Goal: Information Seeking & Learning: Understand process/instructions

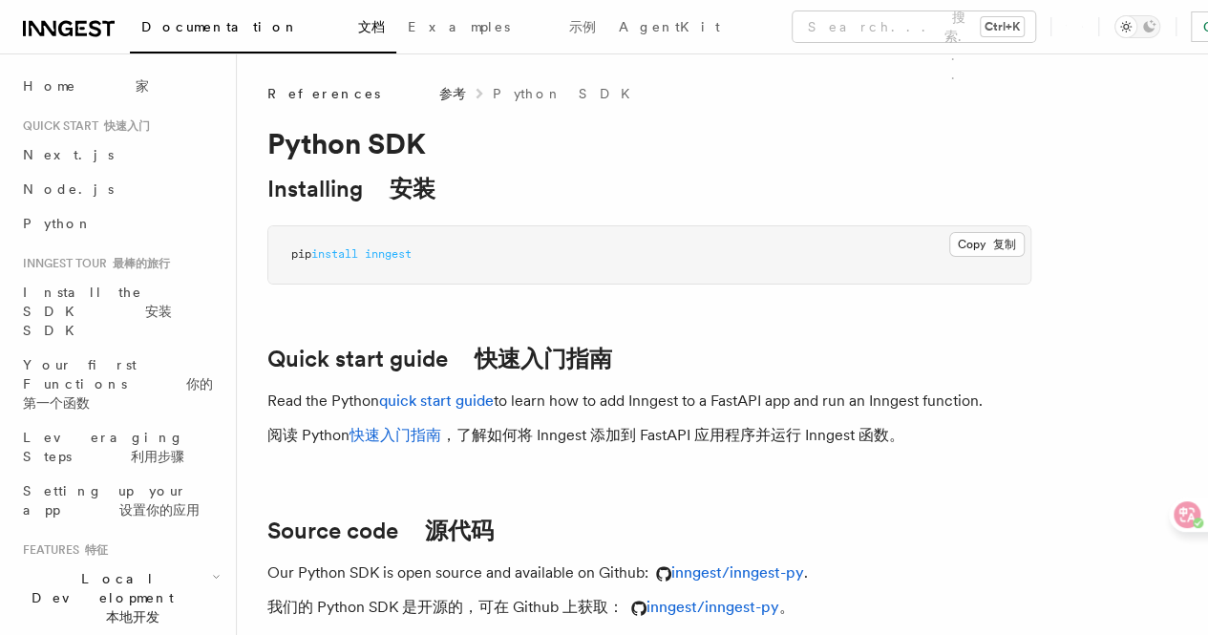
scroll to position [191, 0]
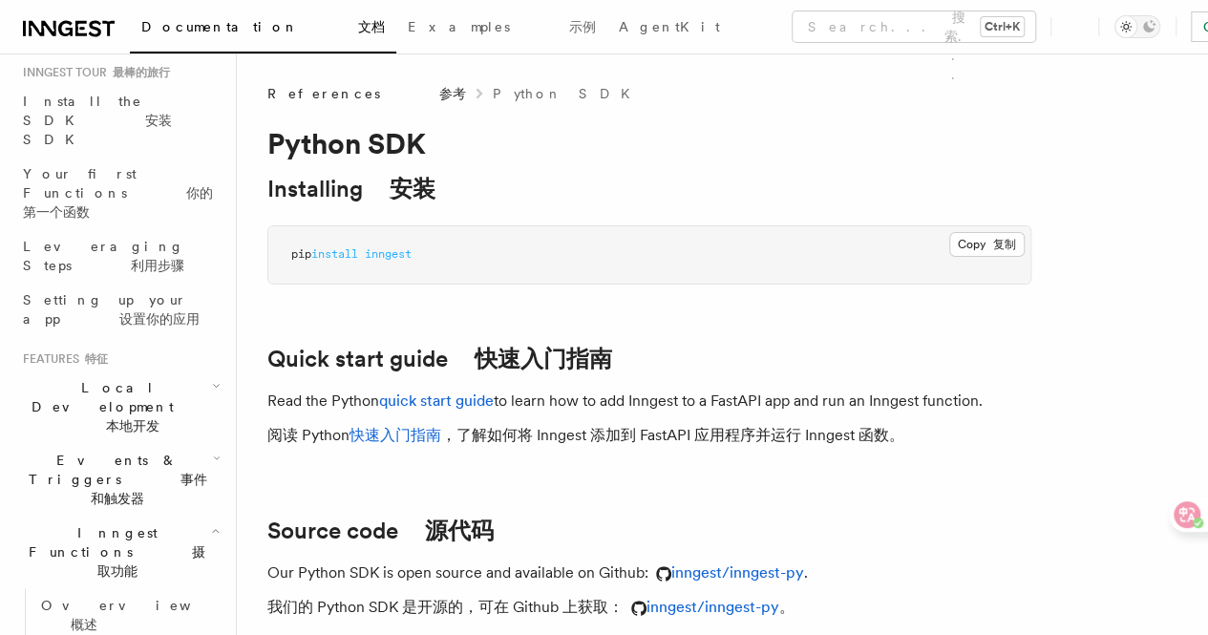
click at [150, 418] on font "本地开发" at bounding box center [132, 425] width 53 height 15
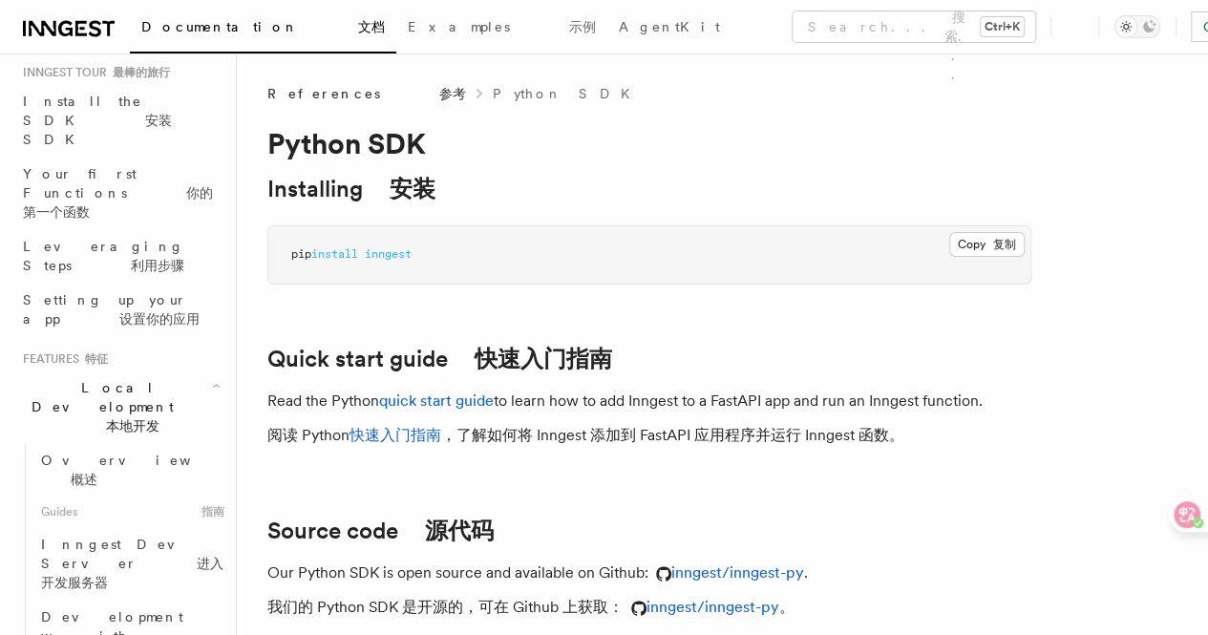
scroll to position [95, 0]
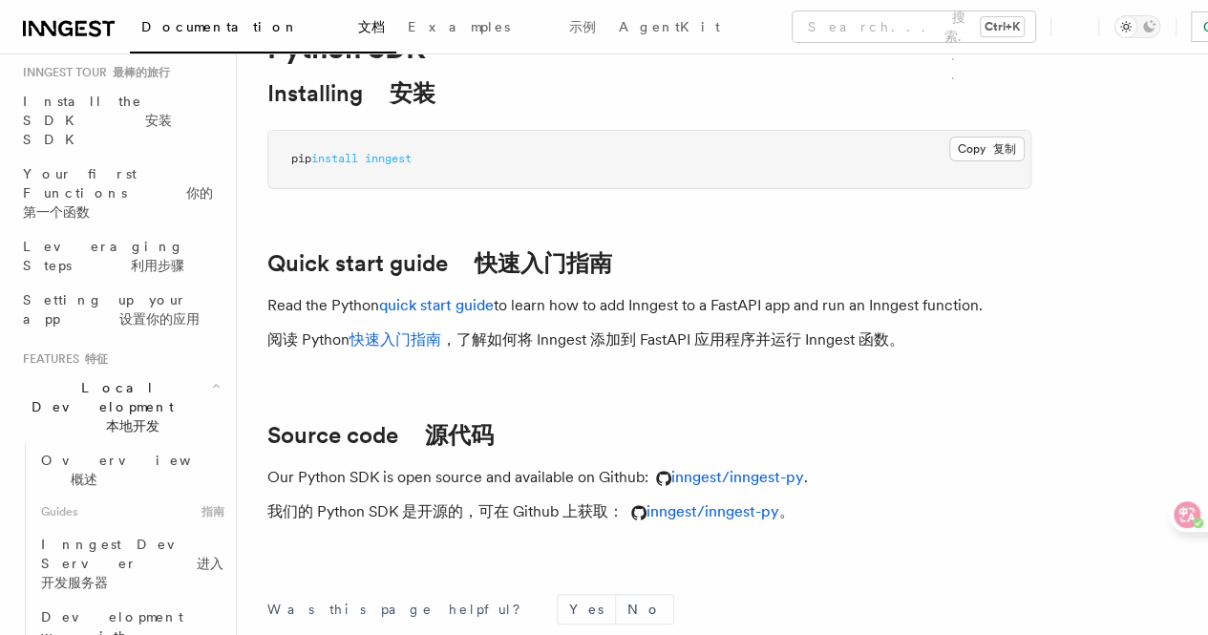
click at [416, 348] on link "快速入门指南" at bounding box center [395, 339] width 92 height 18
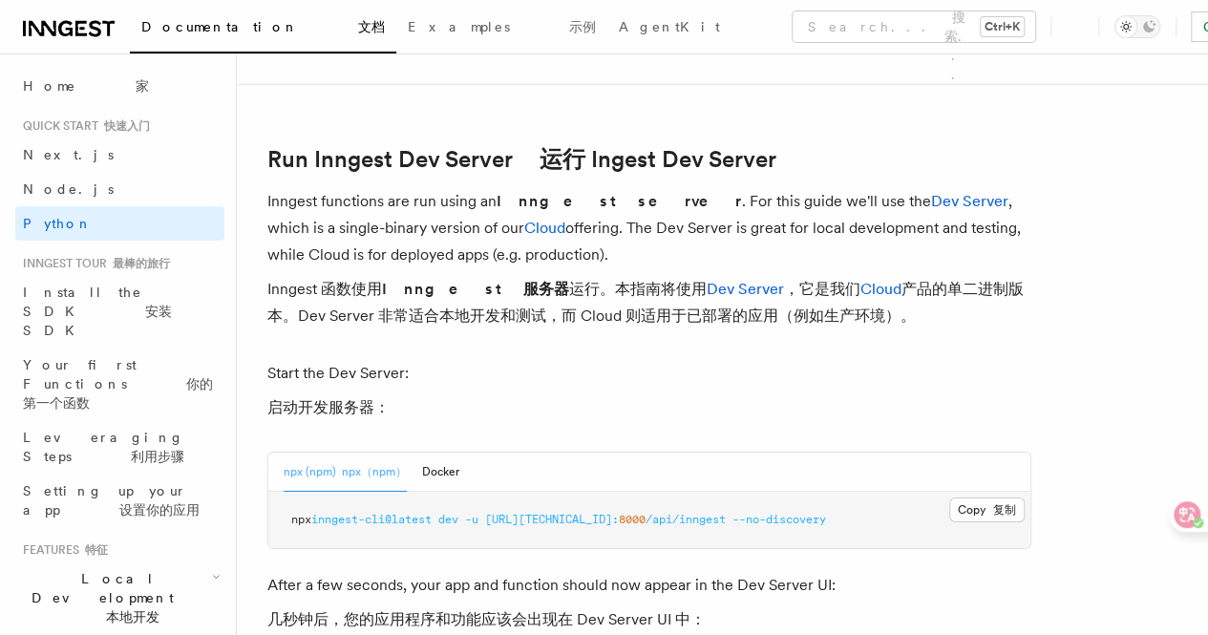
scroll to position [2959, 0]
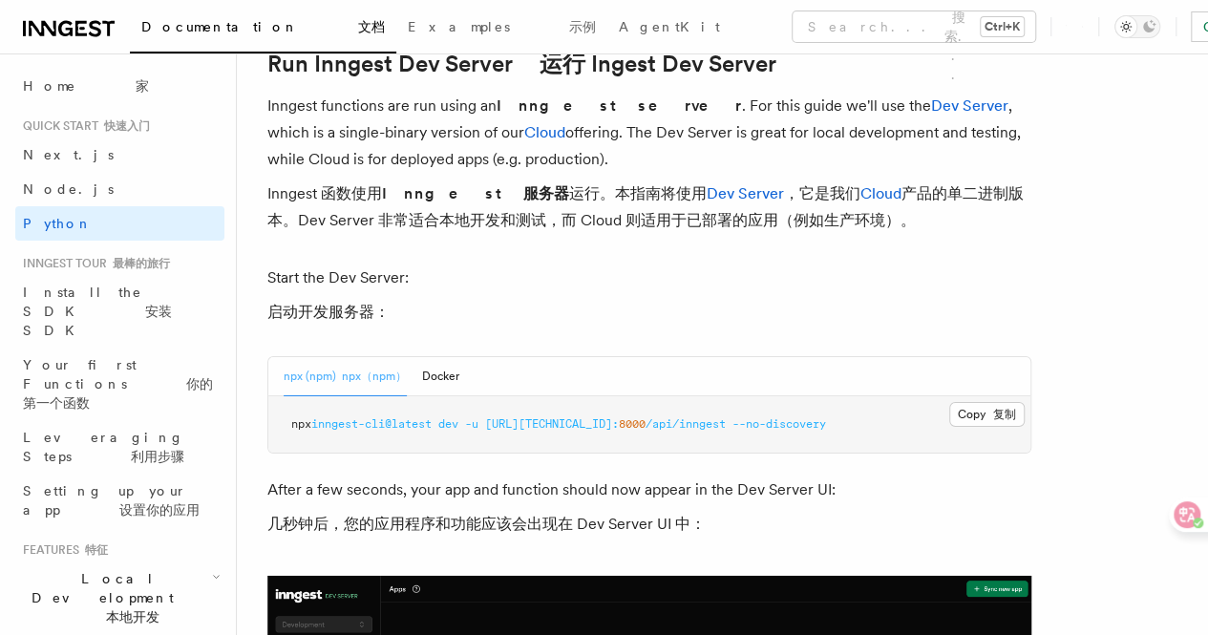
click at [436, 375] on button "Docker" at bounding box center [440, 376] width 37 height 39
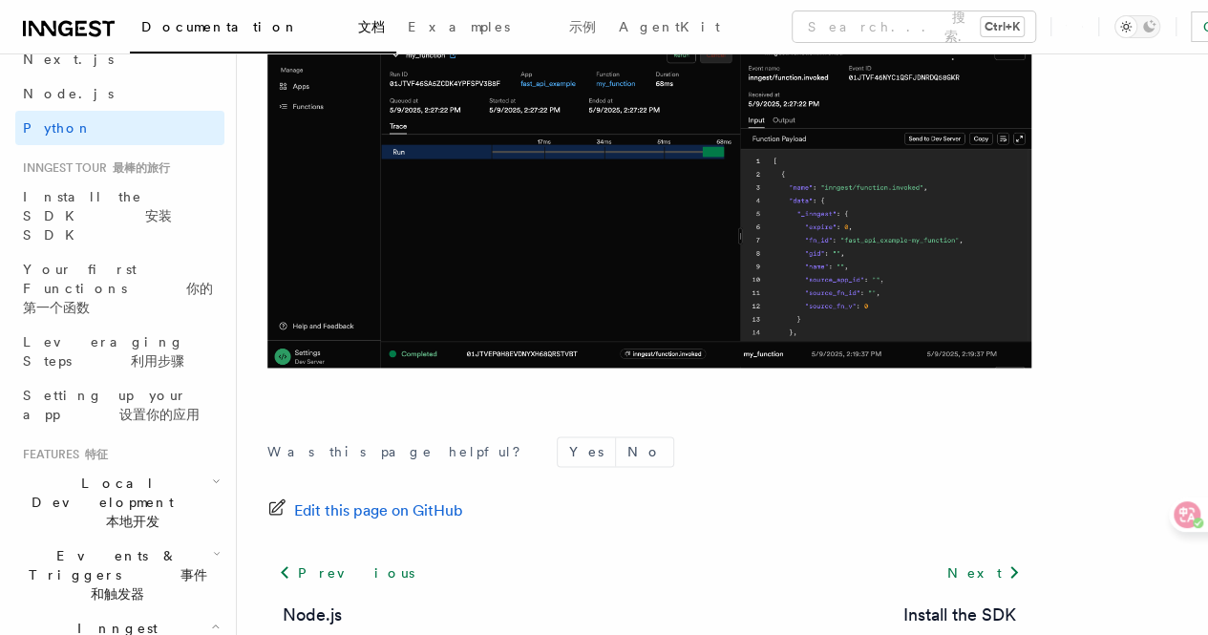
scroll to position [191, 0]
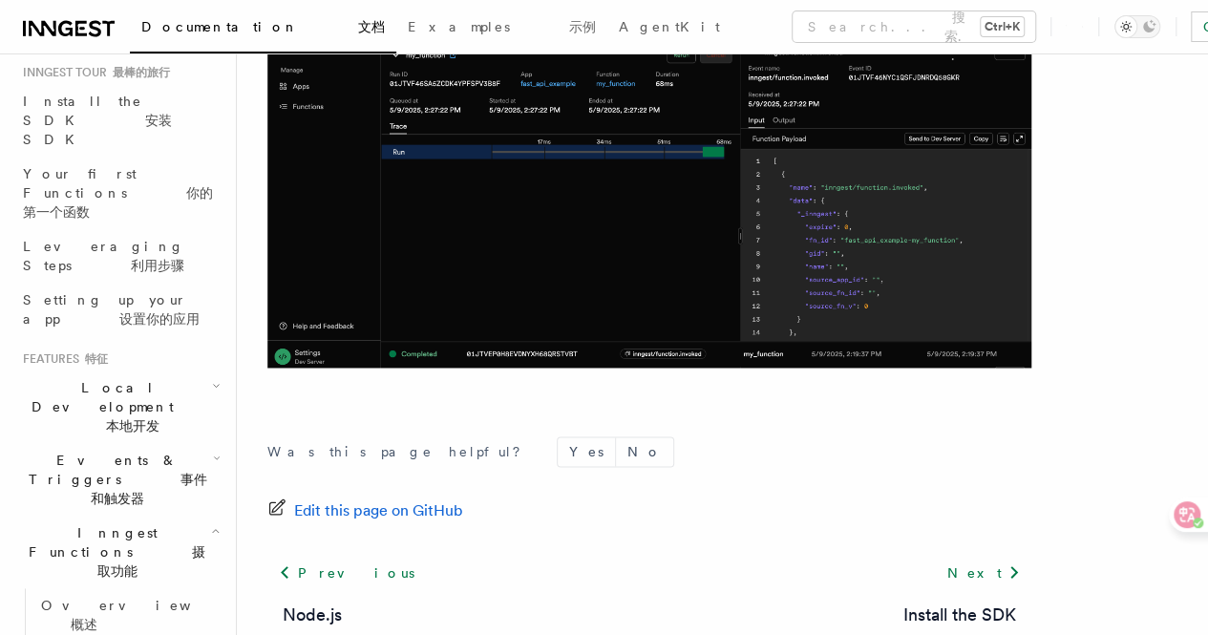
click at [159, 418] on font "本地开发" at bounding box center [132, 425] width 53 height 15
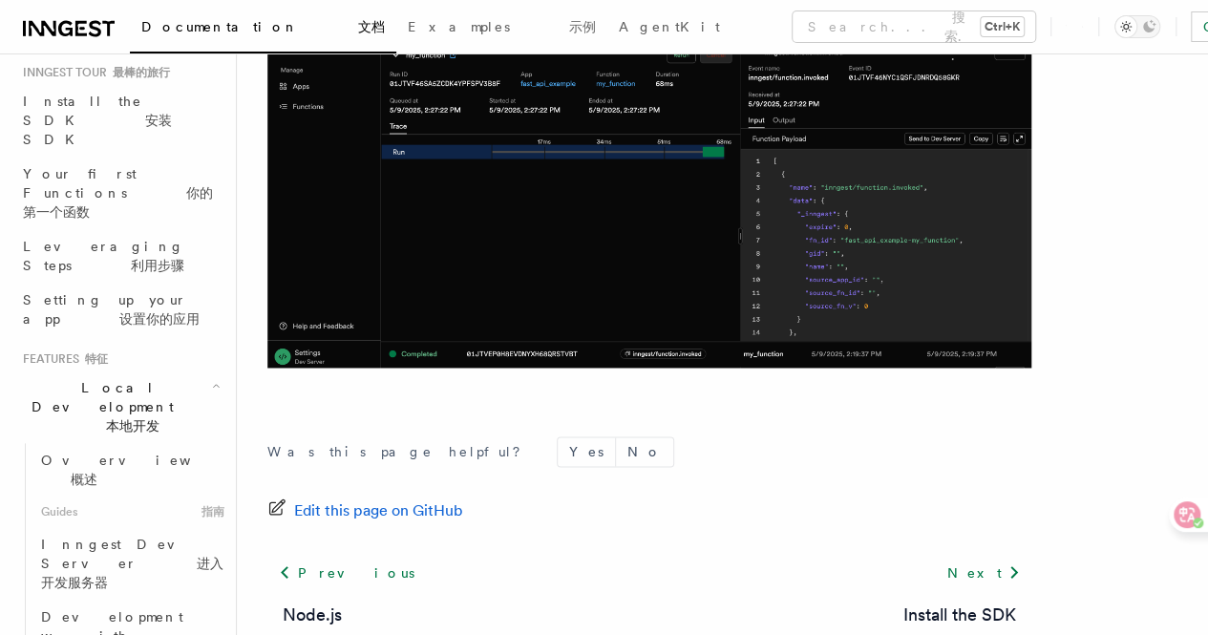
click at [149, 536] on span "Inngest Dev Server 进入开发服务器" at bounding box center [132, 562] width 182 height 53
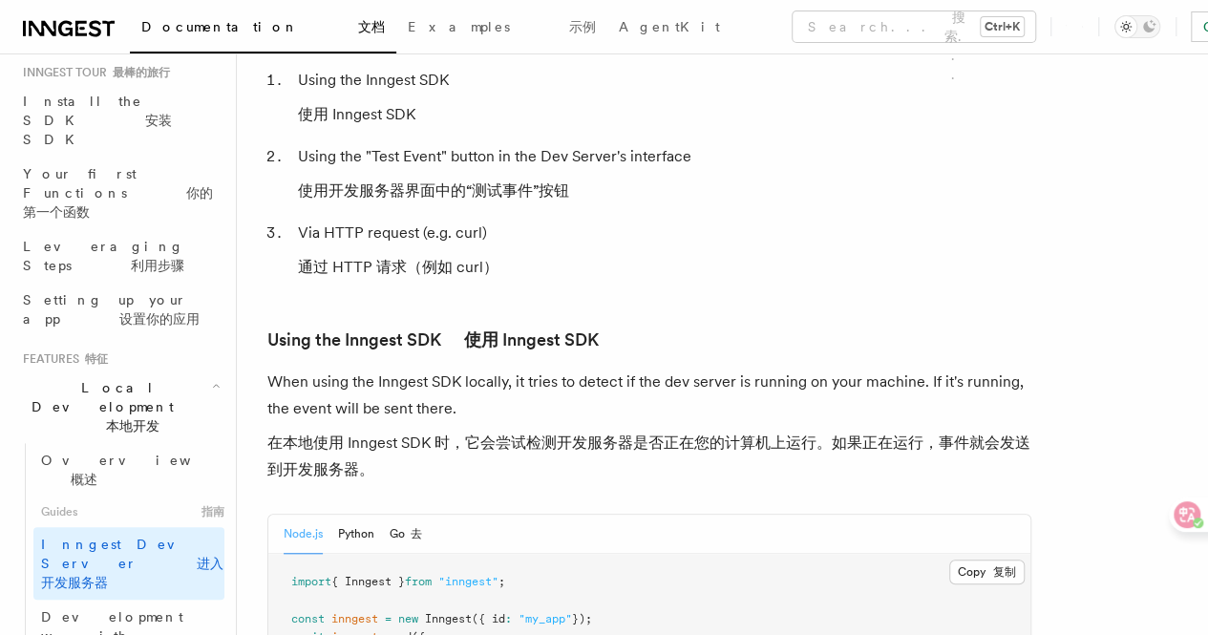
scroll to position [4487, 0]
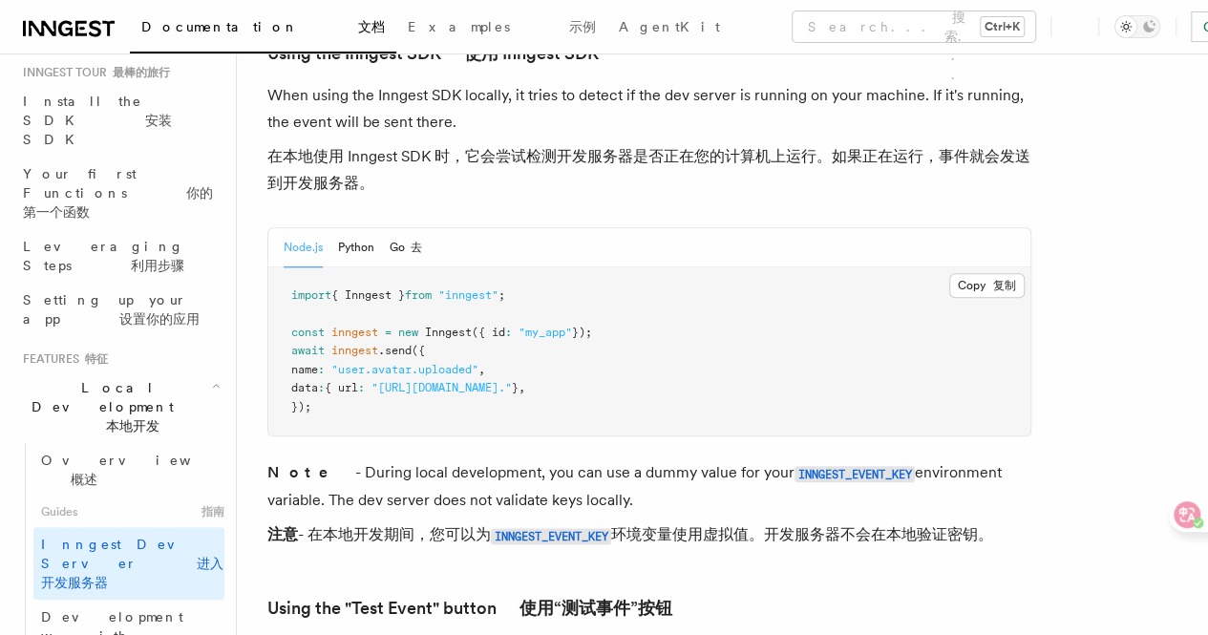
click at [347, 228] on button "Python" at bounding box center [356, 247] width 36 height 39
